Goal: Navigation & Orientation: Find specific page/section

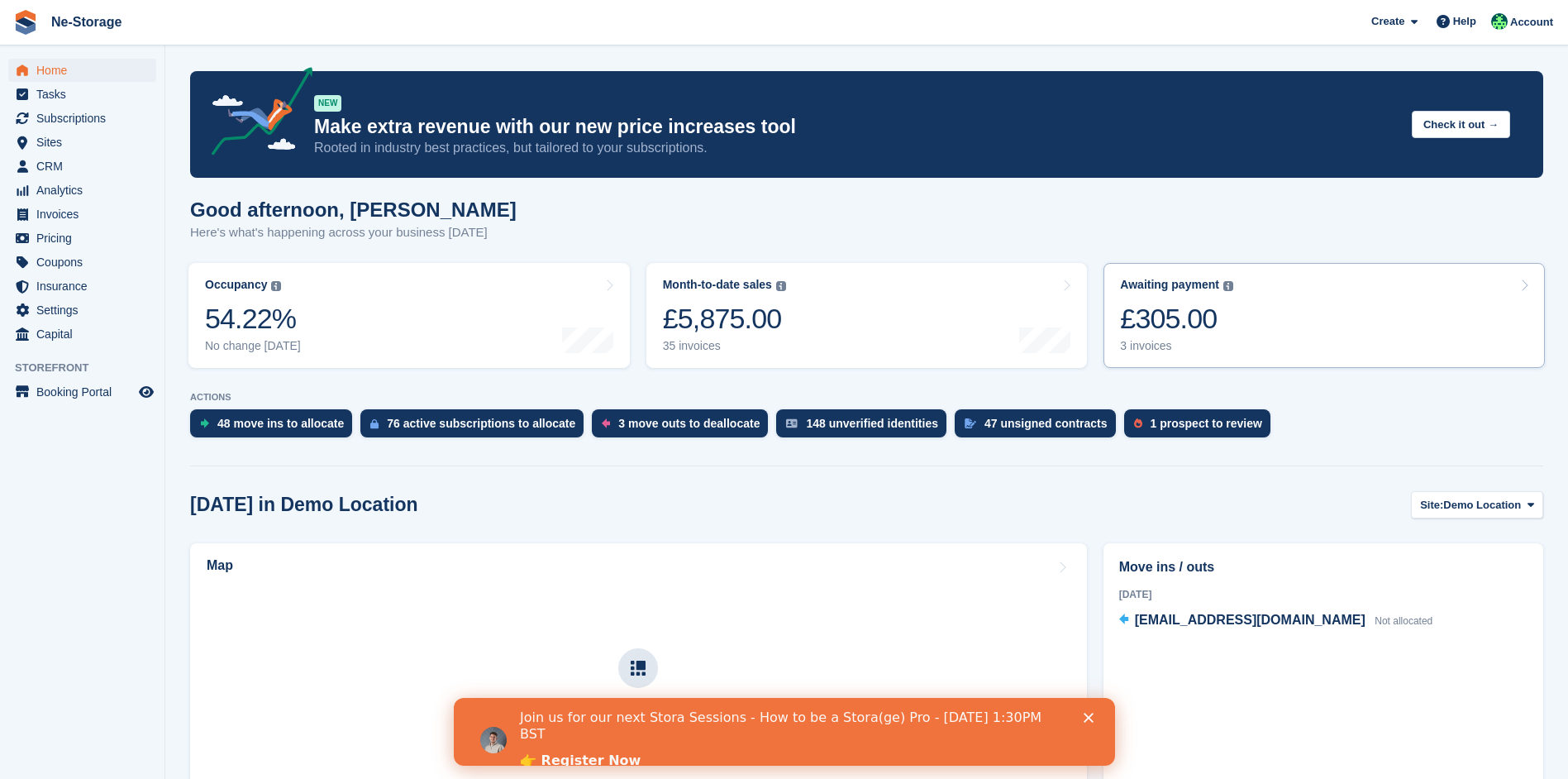
click at [1296, 353] on link "Awaiting payment The total outstanding balance on all open invoices. £305.00 3 …" at bounding box center [1324, 316] width 441 height 105
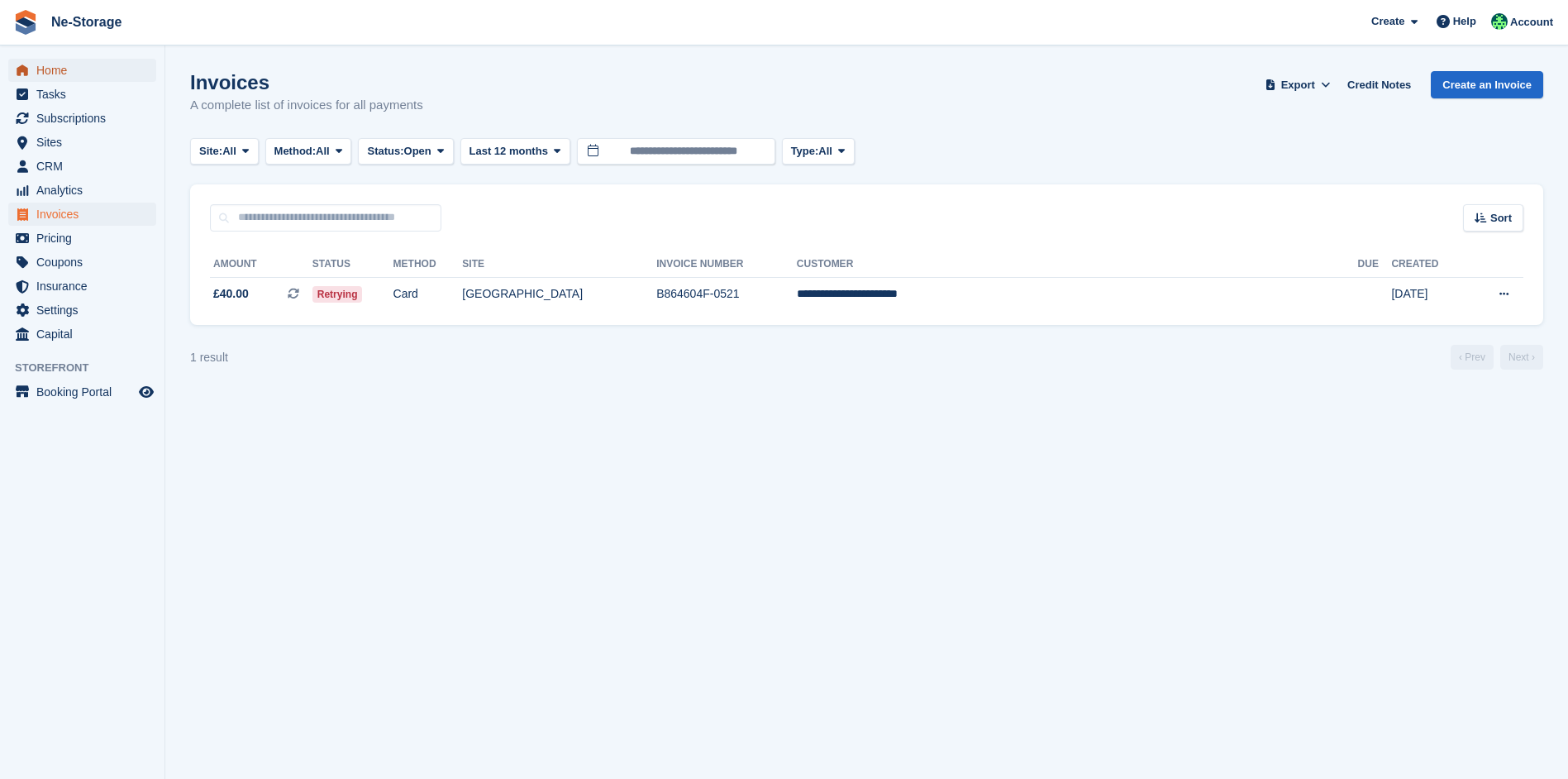
click at [70, 64] on span "Home" at bounding box center [86, 70] width 99 height 23
